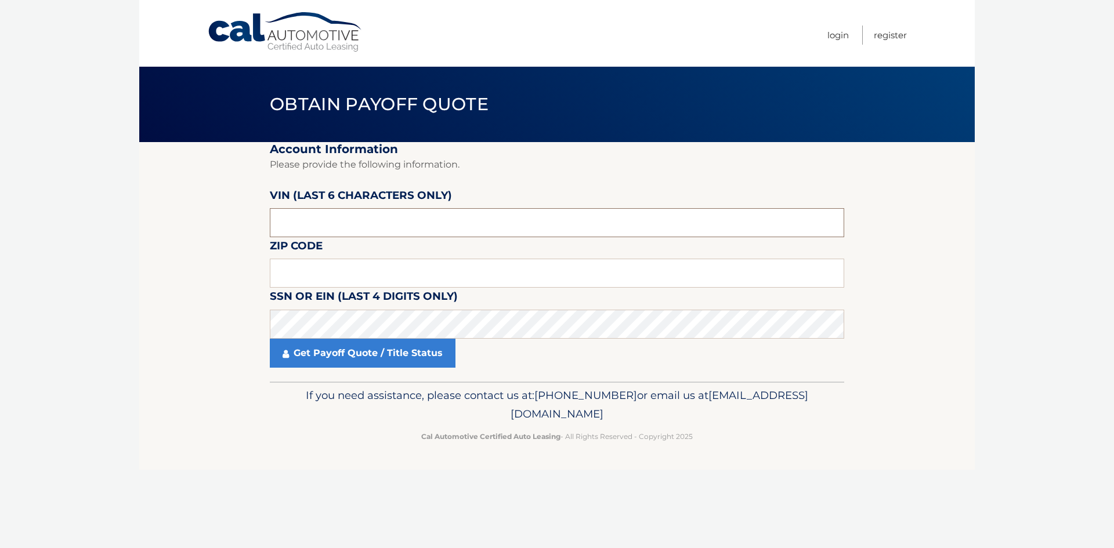
click at [327, 217] on input "text" at bounding box center [557, 222] width 574 height 29
click at [339, 238] on fieldset "Account Information Please provide the following information. [PERSON_NAME] (la…" at bounding box center [557, 262] width 574 height 240
click at [335, 228] on input "text" at bounding box center [557, 222] width 574 height 29
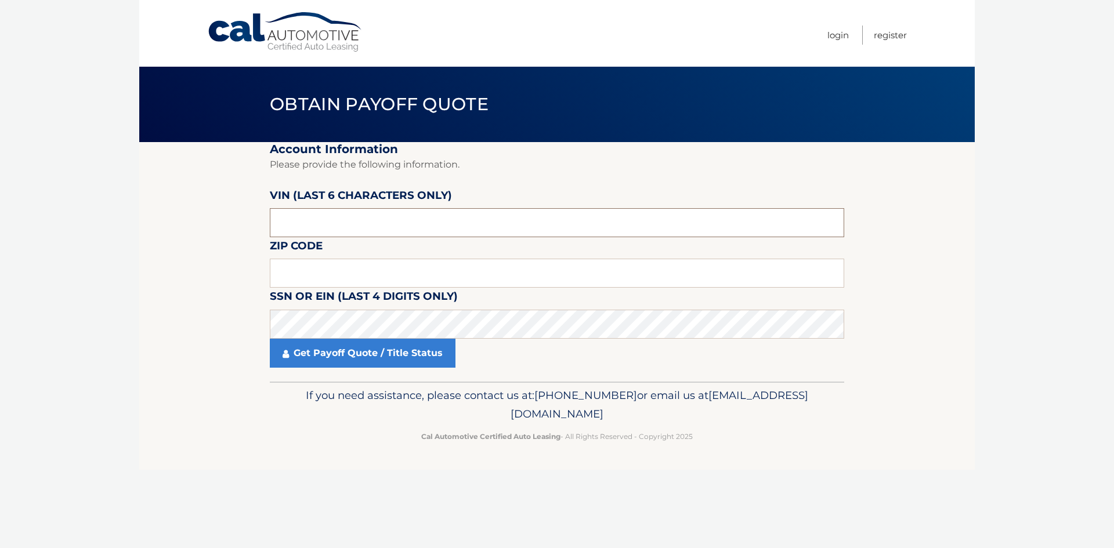
click at [335, 228] on input "text" at bounding box center [557, 222] width 574 height 29
drag, startPoint x: 335, startPoint y: 228, endPoint x: 309, endPoint y: 229, distance: 26.1
click at [309, 229] on input "text" at bounding box center [557, 222] width 574 height 29
click at [309, 228] on input "text" at bounding box center [557, 222] width 574 height 29
click at [201, 251] on section "Account Information Please provide the following information. [PERSON_NAME] (la…" at bounding box center [556, 262] width 835 height 240
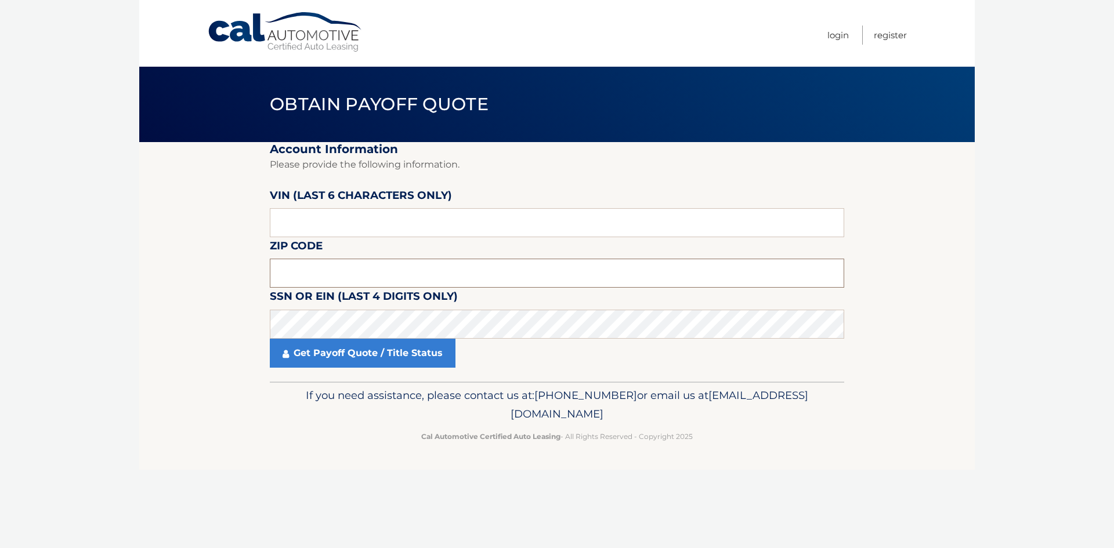
click at [278, 268] on input "text" at bounding box center [557, 273] width 574 height 29
click at [316, 273] on input "text" at bounding box center [557, 273] width 574 height 29
type input "33966"
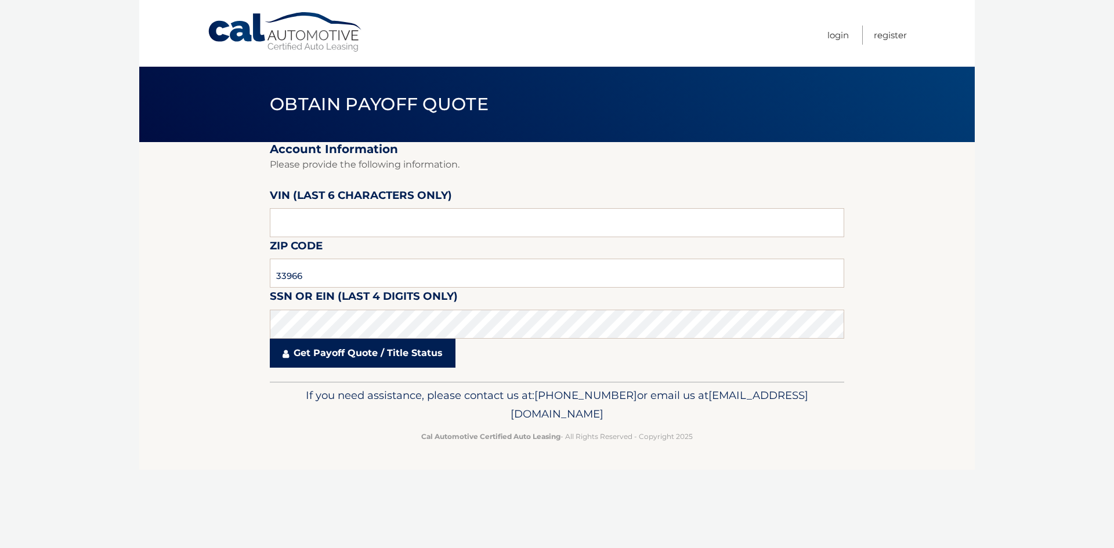
click at [323, 351] on link "Get Payoff Quote / Title Status" at bounding box center [363, 353] width 186 height 29
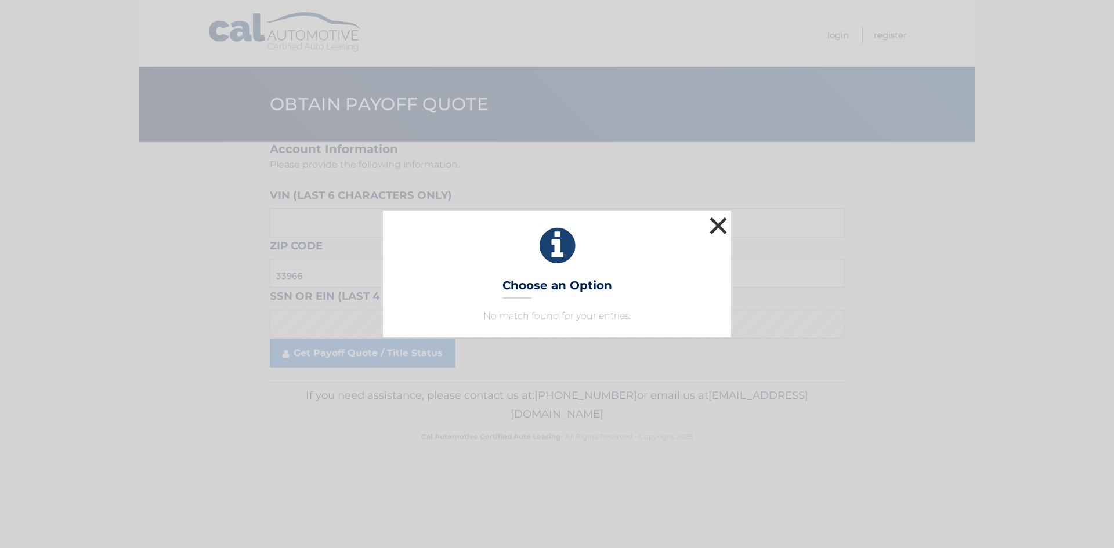
click at [718, 227] on button "×" at bounding box center [717, 225] width 23 height 23
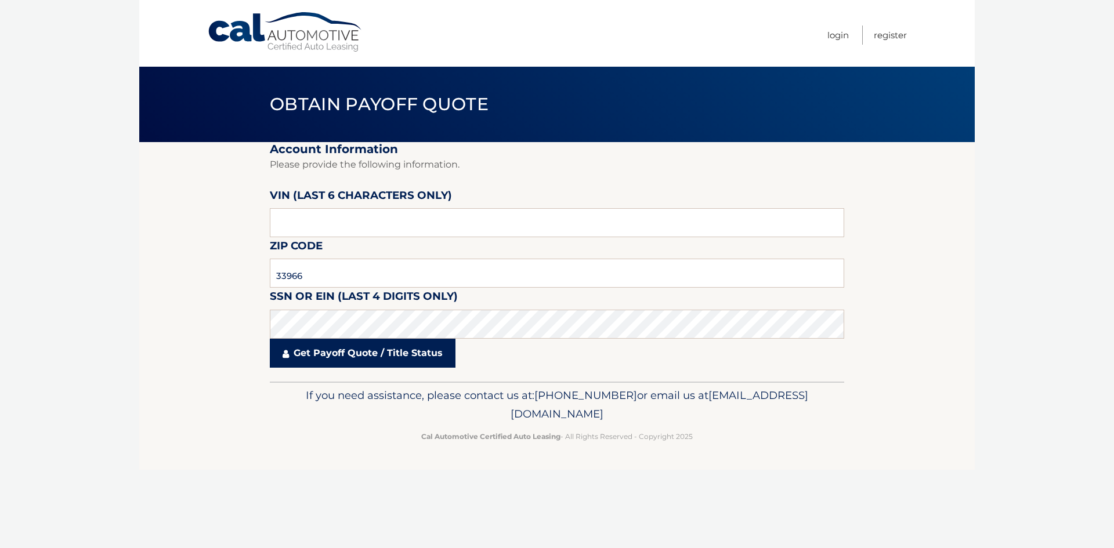
click at [364, 355] on link "Get Payoff Quote / Title Status" at bounding box center [363, 353] width 186 height 29
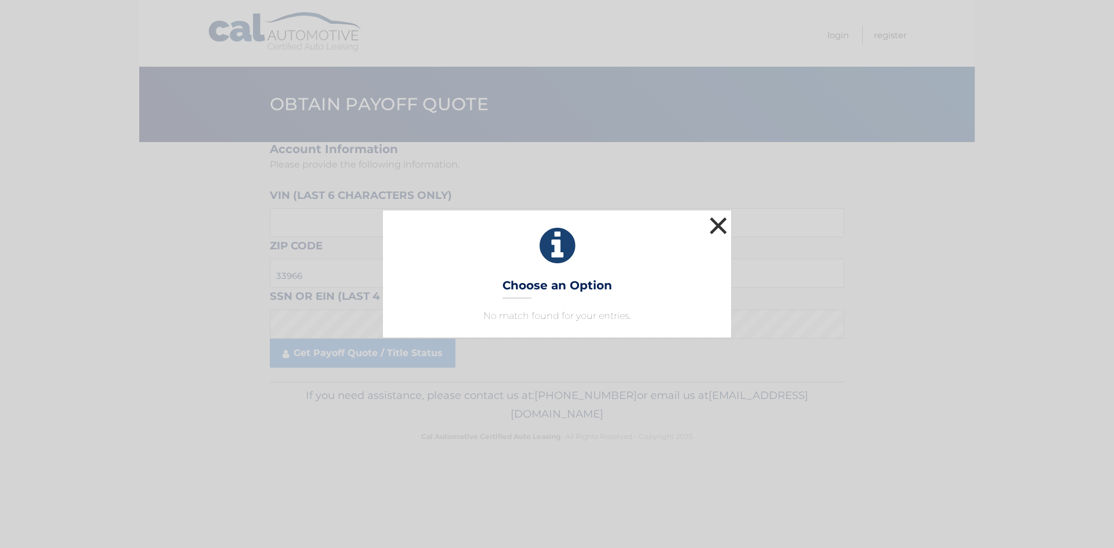
click at [721, 226] on button "×" at bounding box center [717, 225] width 23 height 23
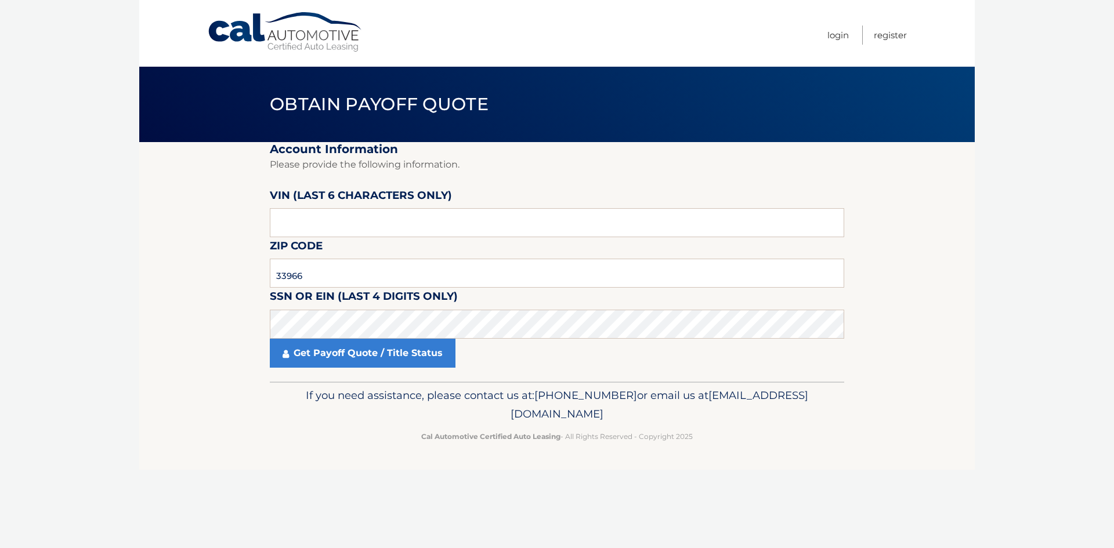
click at [93, 198] on body "Cal Automotive Menu Login Register Obtain Payoff Quote" at bounding box center [557, 274] width 1114 height 548
click at [557, 177] on fieldset "Account Information Please provide the following information. [PERSON_NAME] (la…" at bounding box center [557, 262] width 574 height 240
click at [60, 175] on body "Cal Automotive Menu Login Register Obtain Payoff Quote" at bounding box center [557, 274] width 1114 height 548
click at [509, 182] on fieldset "Account Information Please provide the following information. [PERSON_NAME] (la…" at bounding box center [557, 262] width 574 height 240
click at [121, 212] on body "Cal Automotive Menu Login Register Obtain Payoff Quote" at bounding box center [557, 274] width 1114 height 548
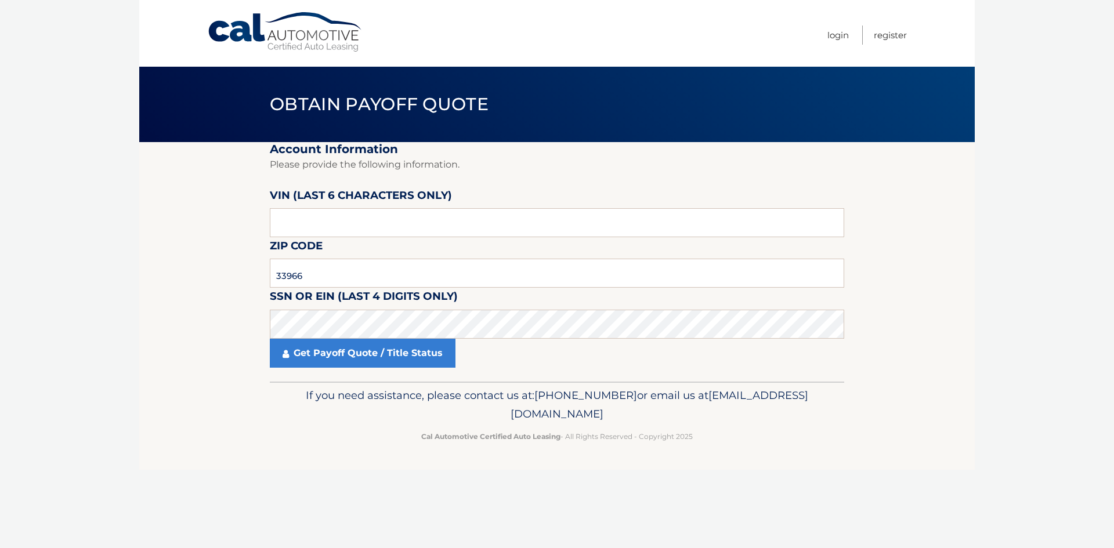
click at [604, 173] on fieldset "Account Information Please provide the following information. [PERSON_NAME] (la…" at bounding box center [557, 262] width 574 height 240
click at [119, 219] on body "Cal Automotive Menu Login Register Obtain Payoff Quote" at bounding box center [557, 274] width 1114 height 548
click at [494, 182] on fieldset "Account Information Please provide the following information. [PERSON_NAME] (la…" at bounding box center [557, 262] width 574 height 240
click at [104, 200] on body "Cal Automotive Menu Login Register Obtain Payoff Quote" at bounding box center [557, 274] width 1114 height 548
click at [551, 166] on p "Please provide the following information." at bounding box center [557, 165] width 574 height 16
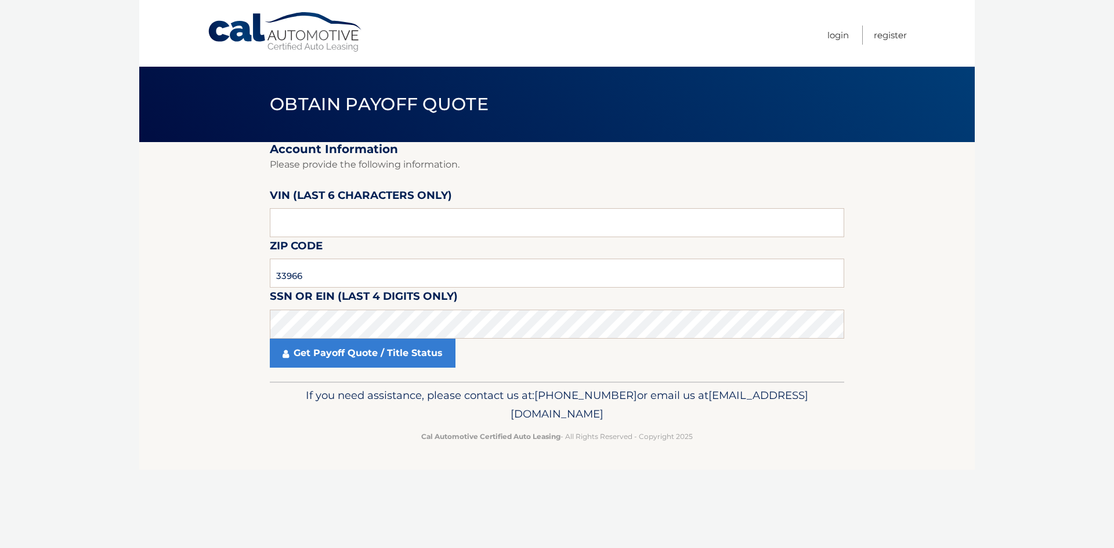
drag, startPoint x: 70, startPoint y: 190, endPoint x: 143, endPoint y: 200, distance: 73.8
click at [70, 189] on body "Cal Automotive Menu Login Register Obtain Payoff Quote" at bounding box center [557, 274] width 1114 height 548
click at [603, 148] on h2 "Account Information" at bounding box center [557, 149] width 574 height 14
click at [103, 204] on body "Cal Automotive Menu Login Register Obtain Payoff Quote" at bounding box center [557, 274] width 1114 height 548
drag, startPoint x: 499, startPoint y: 179, endPoint x: 488, endPoint y: 182, distance: 10.7
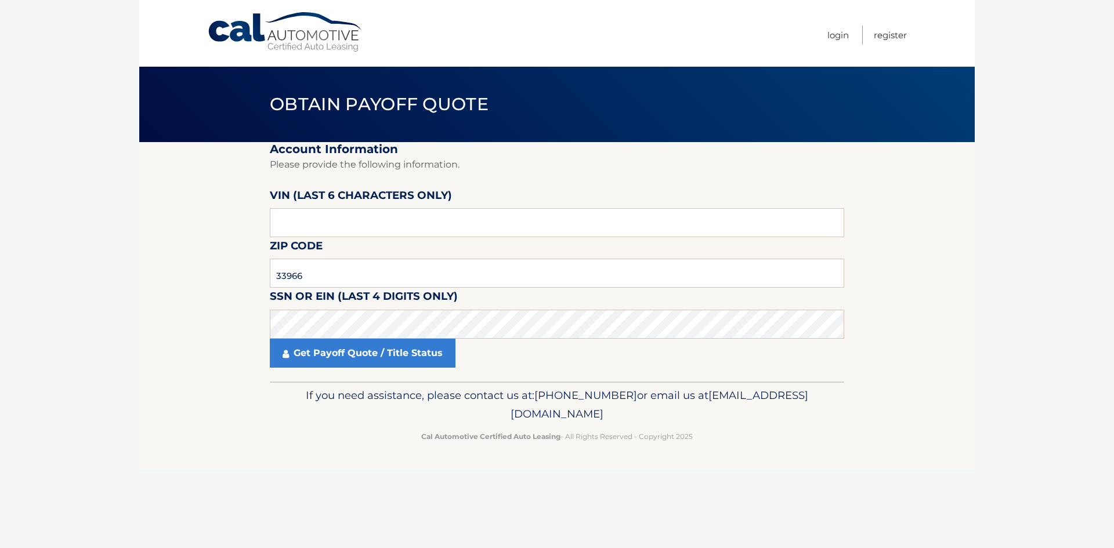
click at [488, 182] on fieldset "Account Information Please provide the following information. [PERSON_NAME] (la…" at bounding box center [557, 262] width 574 height 240
drag, startPoint x: 75, startPoint y: 201, endPoint x: 158, endPoint y: 218, distance: 84.2
click at [75, 200] on body "Cal Automotive Menu Login Register Obtain Payoff Quote" at bounding box center [557, 274] width 1114 height 548
click at [581, 176] on fieldset "Account Information Please provide the following information. [PERSON_NAME] (la…" at bounding box center [557, 262] width 574 height 240
click at [117, 206] on body "Cal Automotive Menu Login Register Obtain Payoff Quote" at bounding box center [557, 274] width 1114 height 548
